Goal: Task Accomplishment & Management: Use online tool/utility

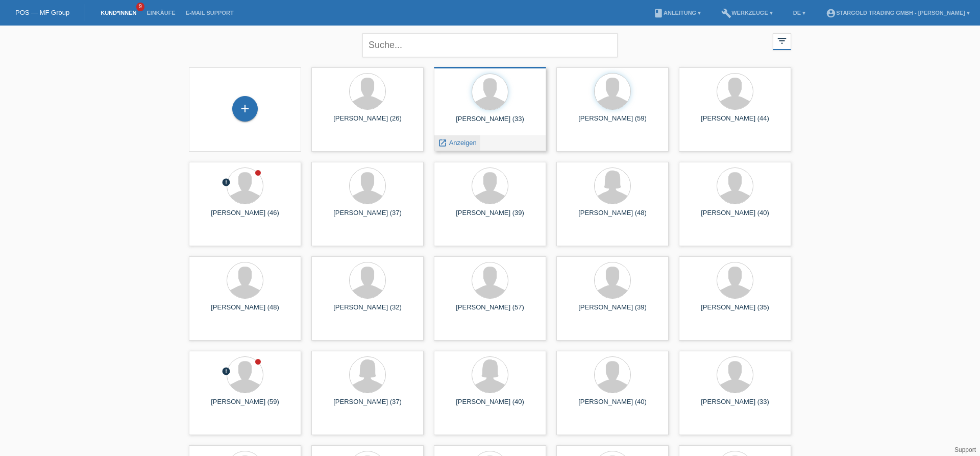
click at [463, 146] on span "Anzeigen" at bounding box center [463, 143] width 28 height 8
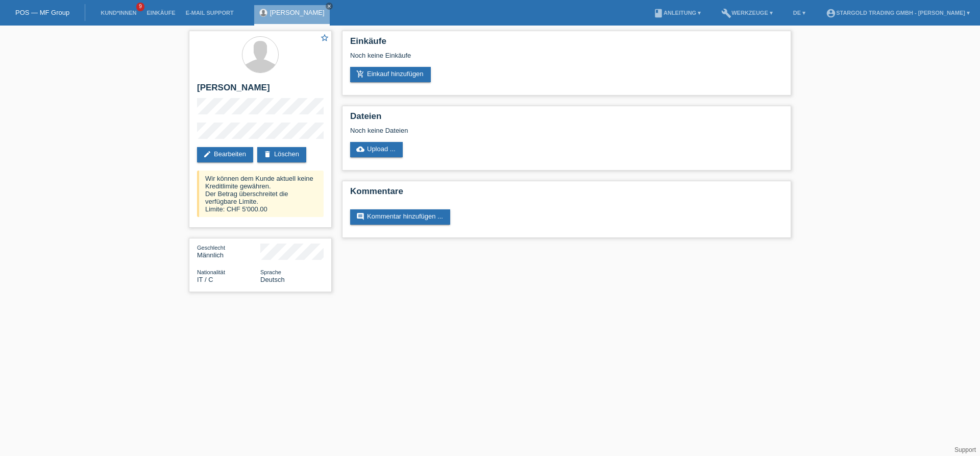
click at [152, 174] on div "star_border Stefano Geri edit Bearbeiten delete Löschen Wir können dem Kunde ak…" at bounding box center [490, 164] width 980 height 277
click at [64, 120] on div "star_border Stefano Geri edit Bearbeiten delete Löschen Wir können dem Kunde ak…" at bounding box center [490, 164] width 980 height 277
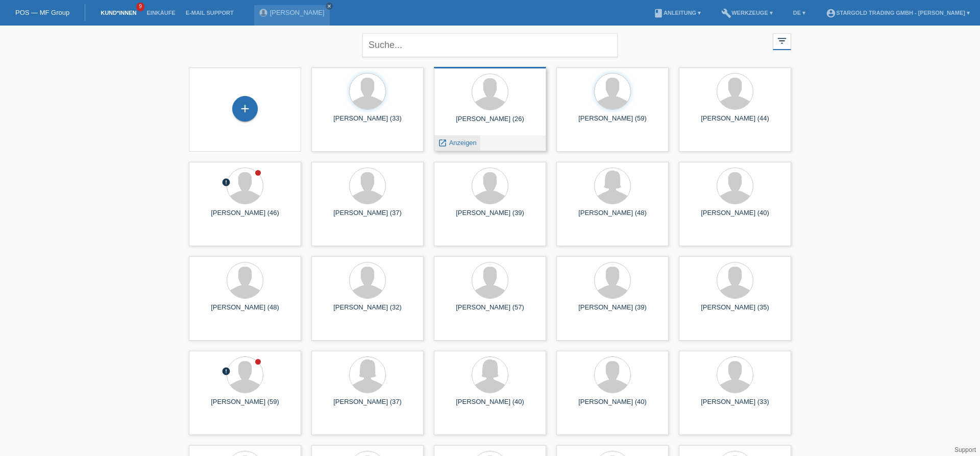
click at [461, 141] on span "Anzeigen" at bounding box center [463, 143] width 28 height 8
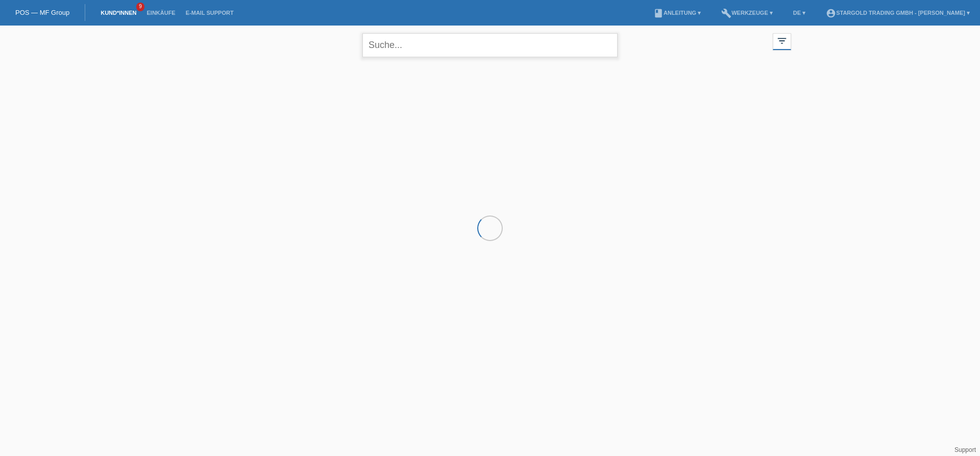
click at [401, 50] on input "text" at bounding box center [489, 45] width 255 height 24
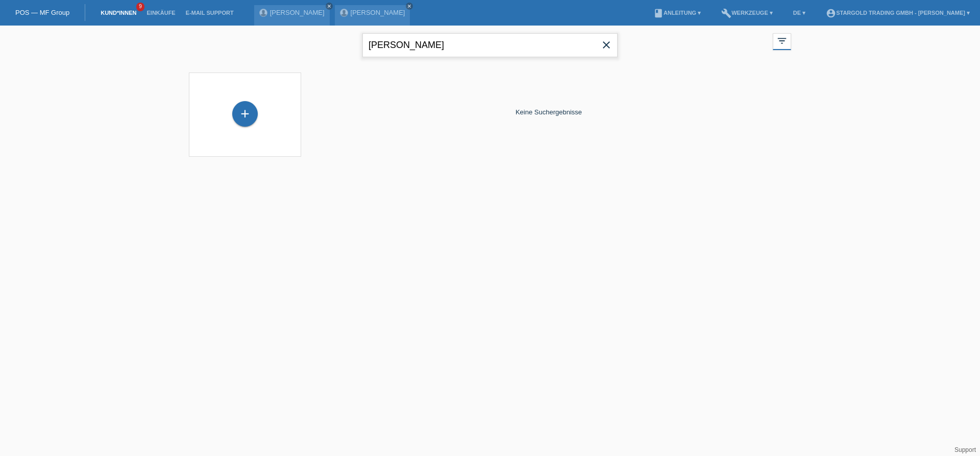
click at [423, 47] on input "dylan" at bounding box center [489, 45] width 255 height 24
type input "di stefano"
click at [462, 58] on div "di stefano close" at bounding box center [489, 44] width 255 height 37
click at [464, 55] on input "di stefano" at bounding box center [489, 45] width 255 height 24
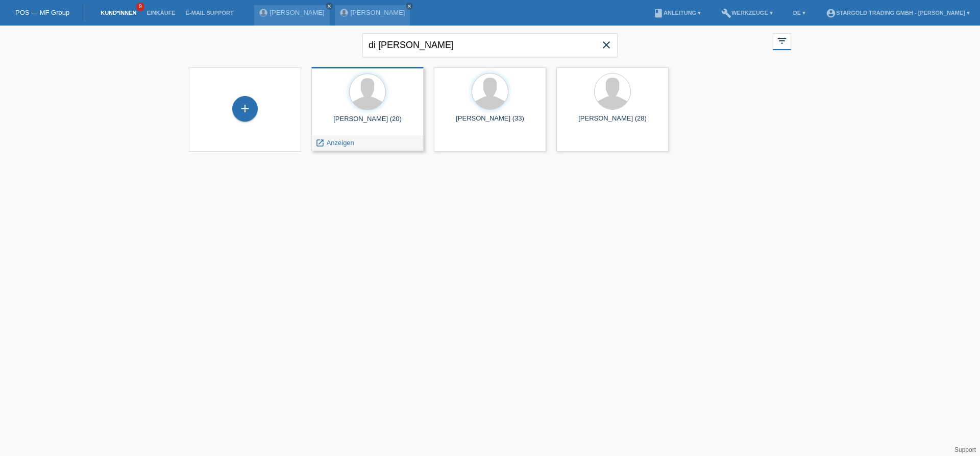
click at [337, 145] on span "Anzeigen" at bounding box center [341, 143] width 28 height 8
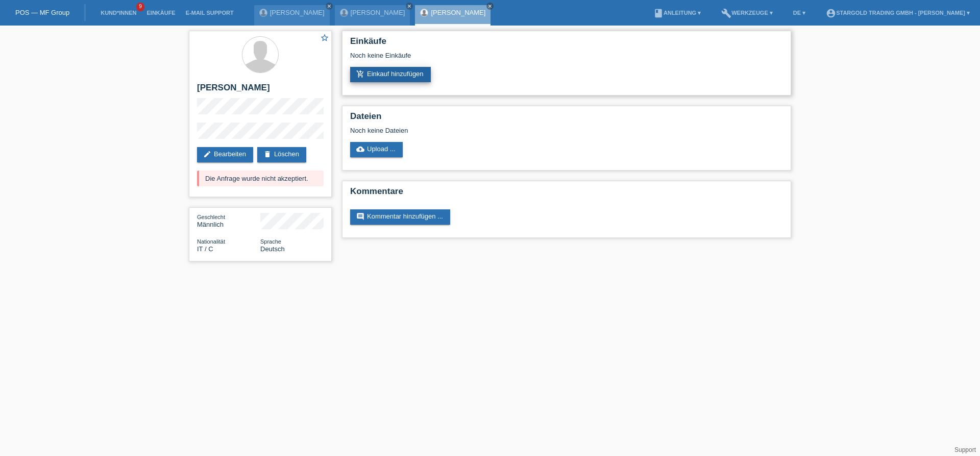
click at [376, 74] on link "add_shopping_cart Einkauf hinzufügen" at bounding box center [390, 74] width 81 height 15
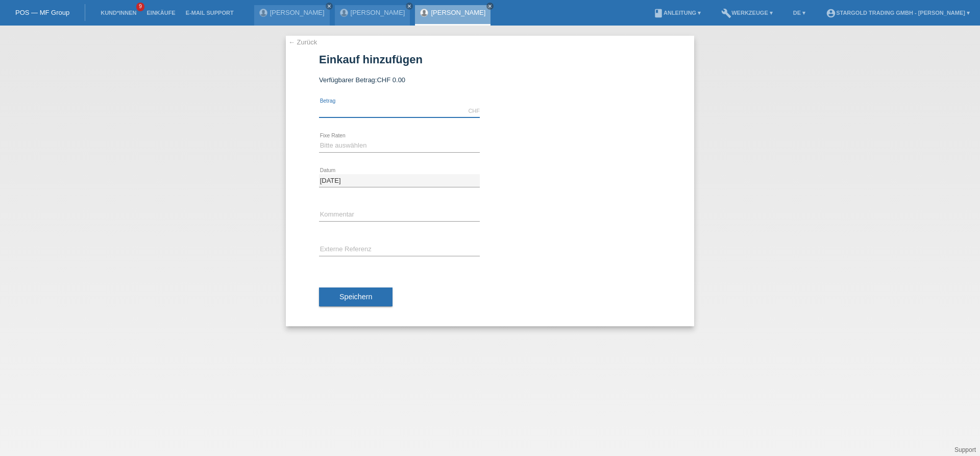
click at [385, 108] on input "text" at bounding box center [399, 111] width 161 height 13
type input "8000.00"
click at [319, 139] on select "Bitte auswählen 6 Raten 12 Raten 18 Raten 24 Raten 36 Raten 48 Raten" at bounding box center [399, 145] width 161 height 12
select select "497"
click option "48 Raten" at bounding box center [0, 0] width 0 height 0
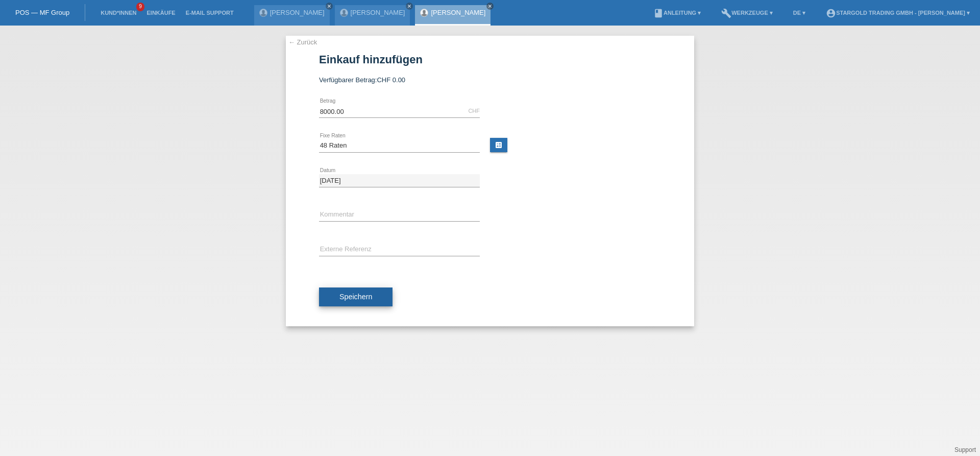
click at [350, 307] on button "Speichern" at bounding box center [355, 296] width 73 height 19
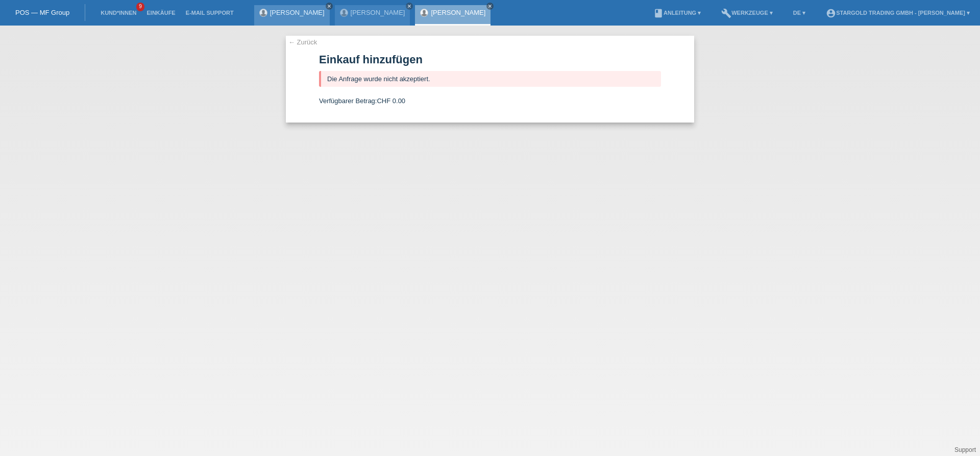
click at [327, 7] on icon "close" at bounding box center [329, 6] width 5 height 5
click at [335, 7] on div "Vinh Quang-Tommy Thai close" at bounding box center [373, 15] width 76 height 20
click at [332, 5] on icon "close" at bounding box center [329, 6] width 5 height 5
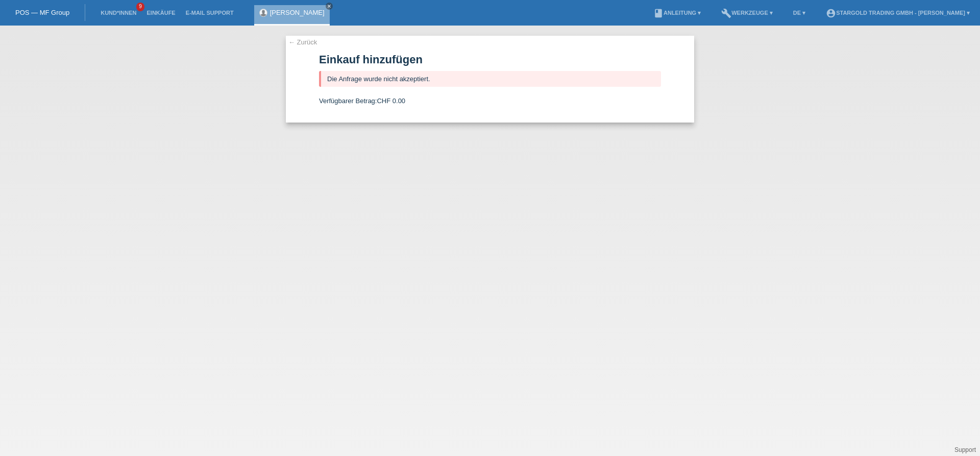
click at [348, 5] on nav "POS — MF Group Kund*innen 9 Einkäufe E-Mail Support Dylan Di Stefano close" at bounding box center [490, 13] width 980 height 26
click at [327, 6] on icon "close" at bounding box center [329, 6] width 5 height 5
click at [104, 14] on link "Kund*innen" at bounding box center [118, 13] width 46 height 6
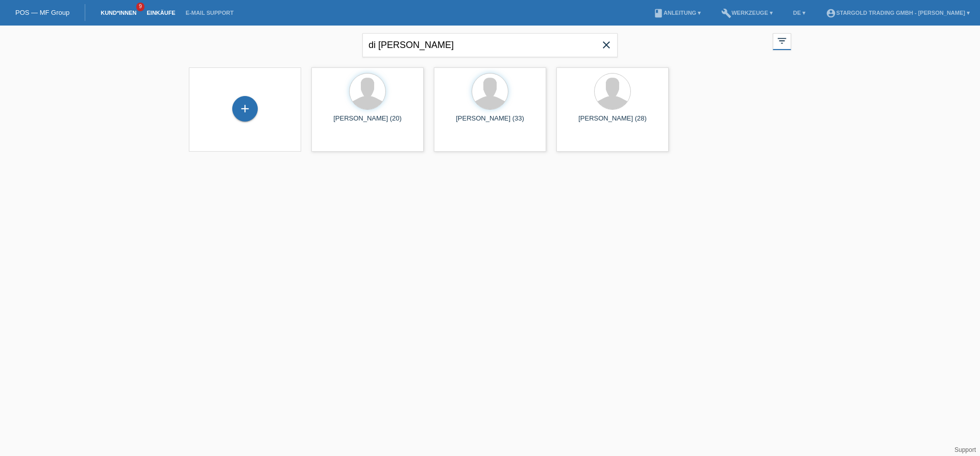
click at [152, 12] on link "Einkäufe" at bounding box center [160, 13] width 39 height 6
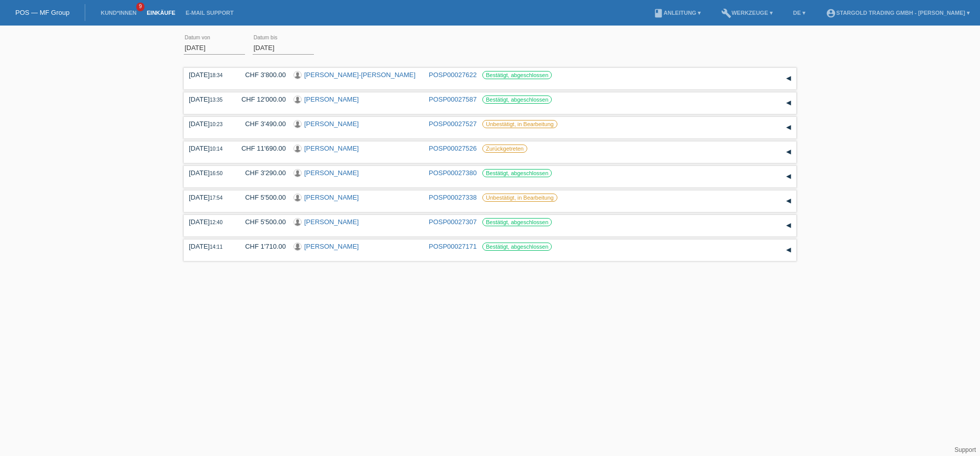
click at [111, 234] on div "[DATE] error Datum von [DATE] error Datum bis Übernehmen 18:34 Datum" at bounding box center [490, 147] width 980 height 233
